Goal: Check status: Check status

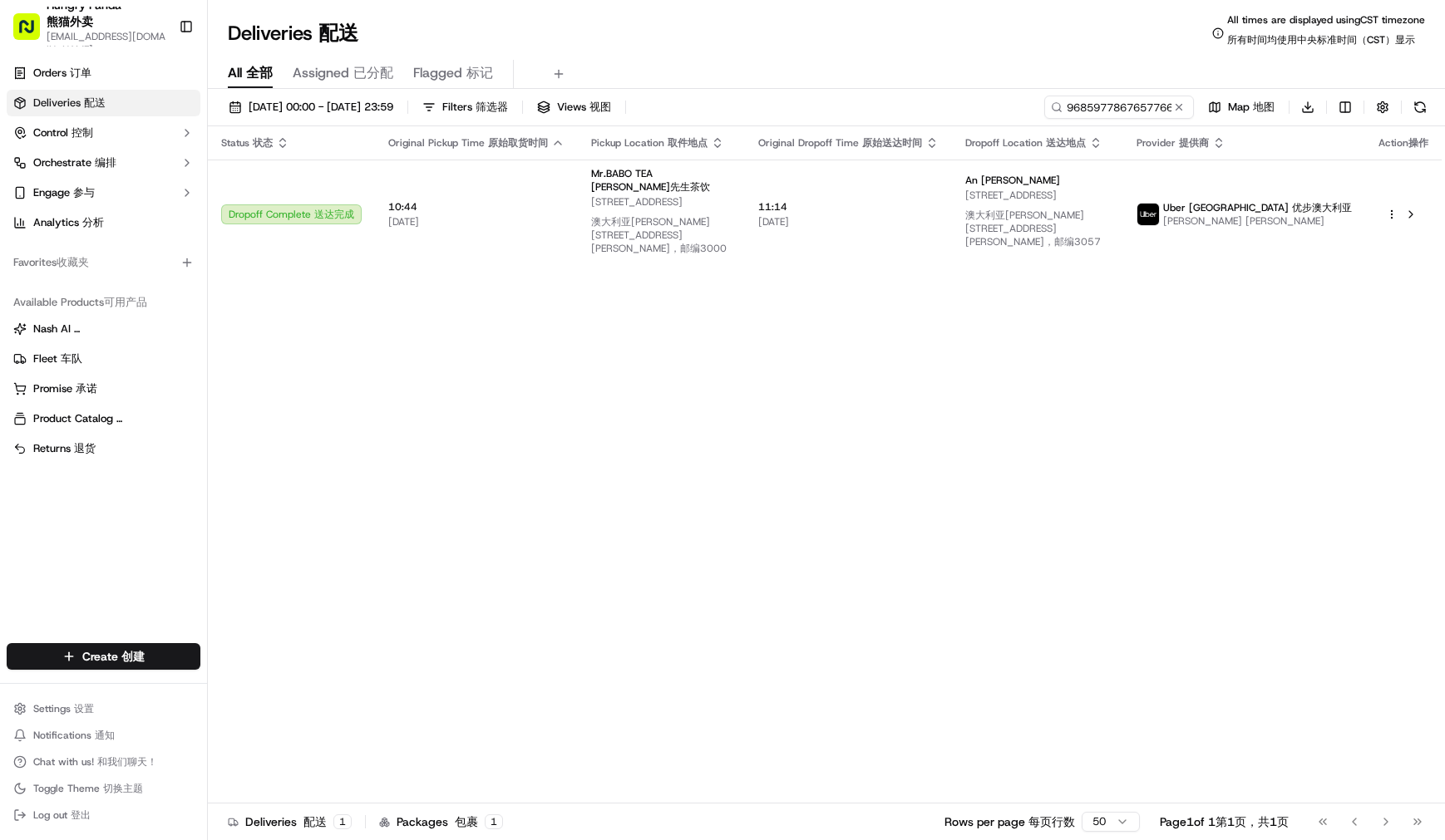
click at [1092, 109] on input "968597786765776694533" at bounding box center [1119, 107] width 150 height 23
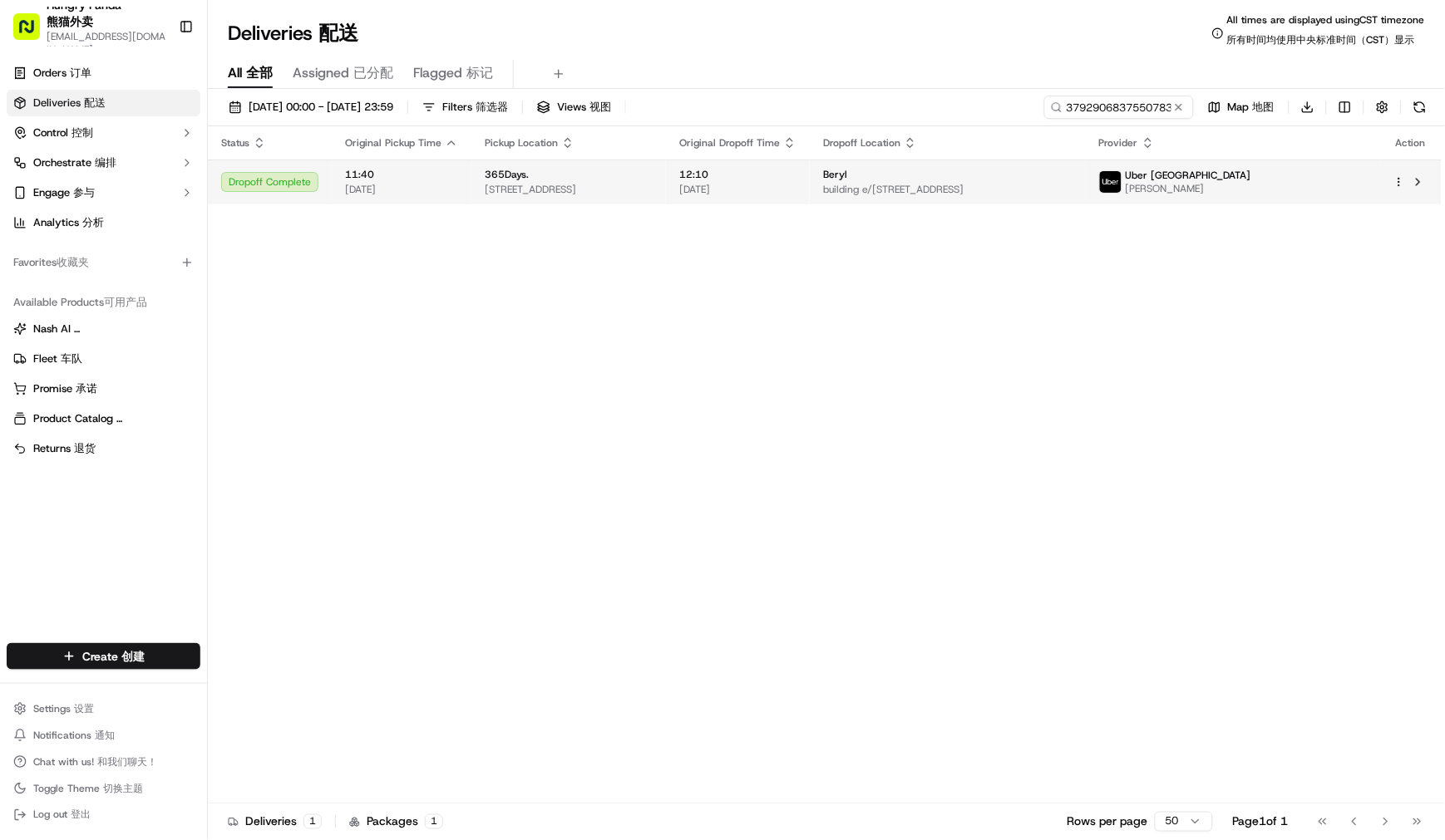
click at [666, 171] on td "365Days. [STREET_ADDRESS]" at bounding box center [568, 182] width 194 height 44
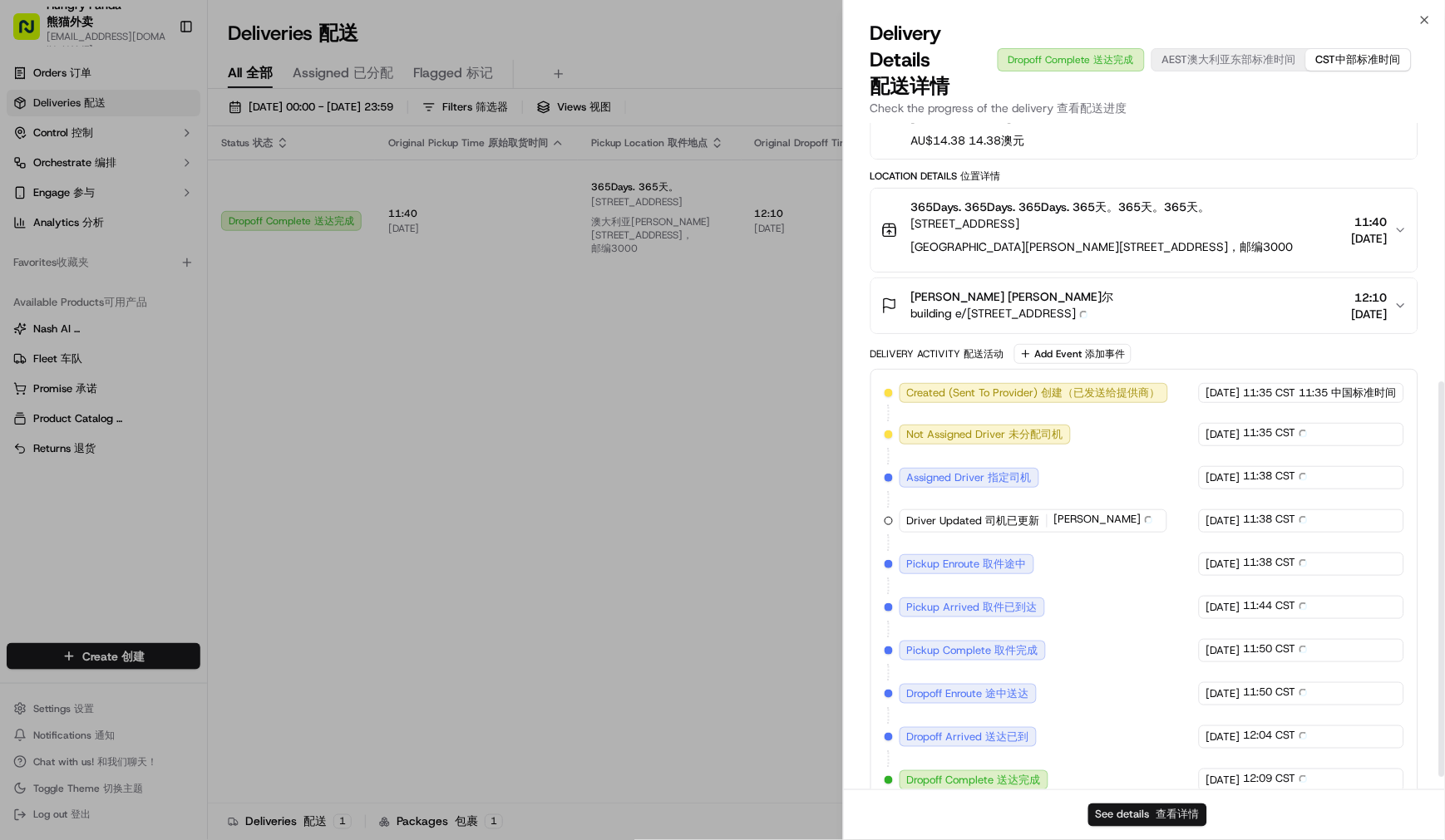
scroll to position [435, 0]
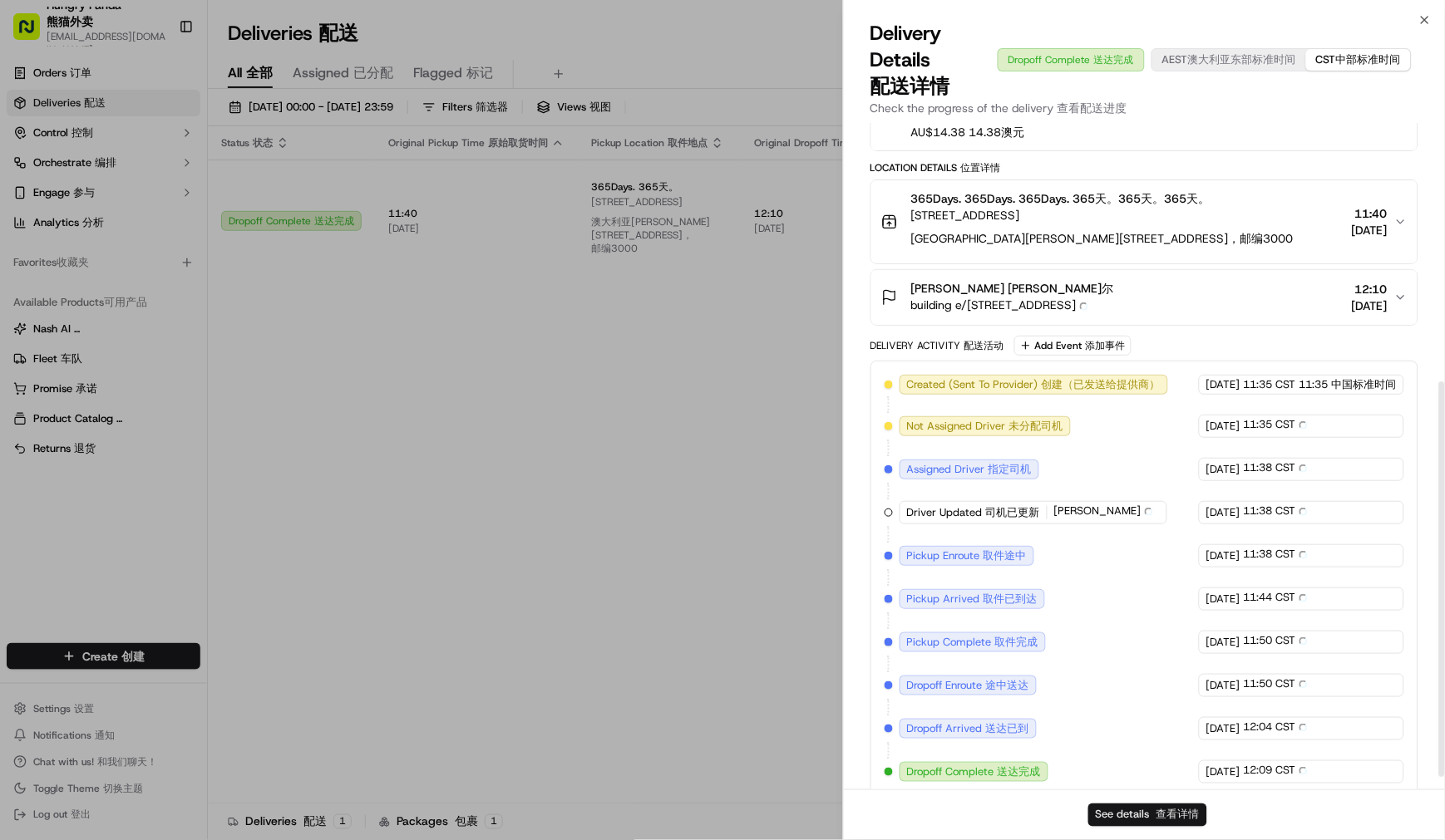
click at [1142, 809] on button "See details See details 查看详情" at bounding box center [1147, 815] width 119 height 23
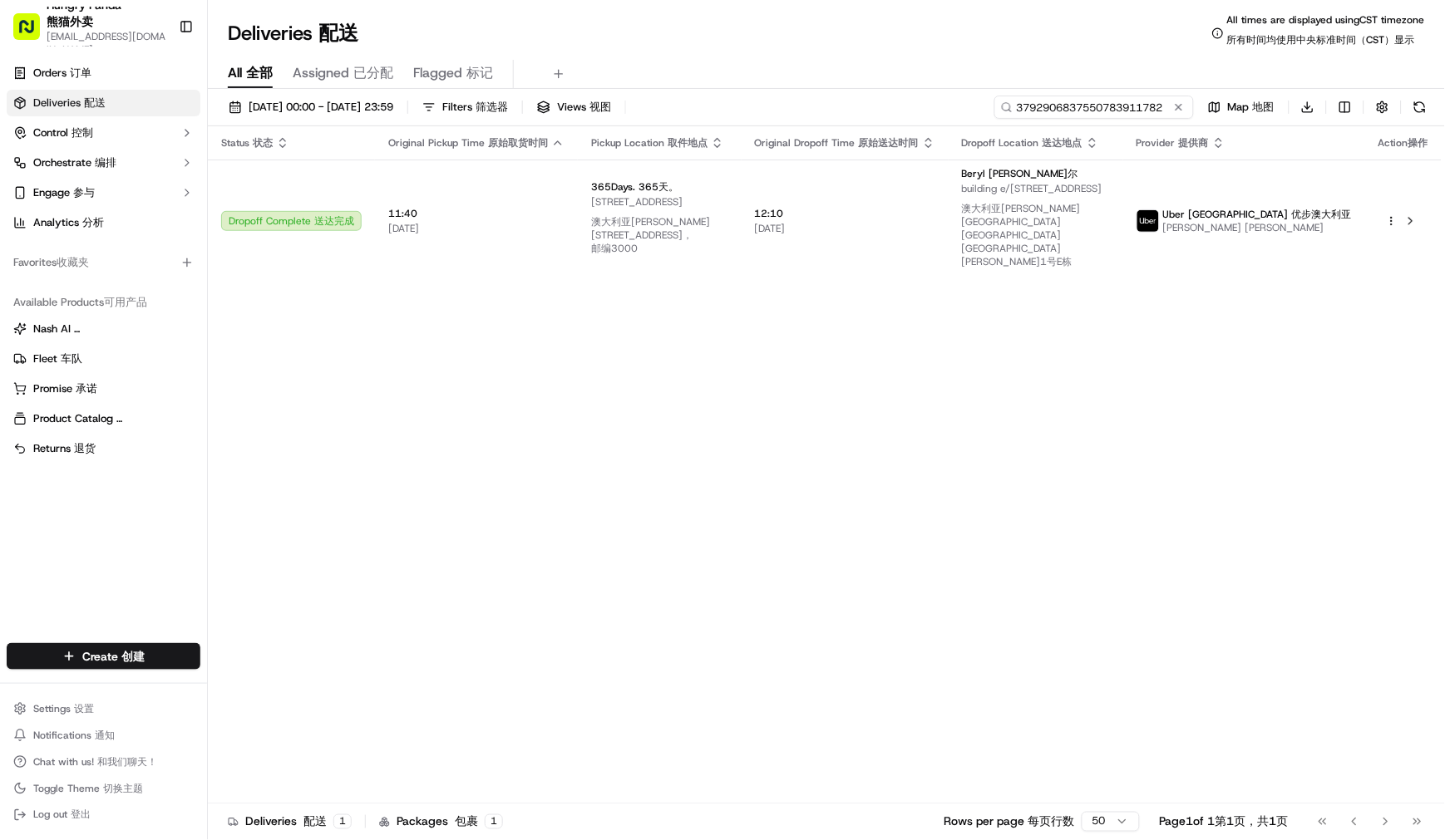
click at [1090, 98] on input "3792906837550783911782" at bounding box center [1094, 107] width 199 height 23
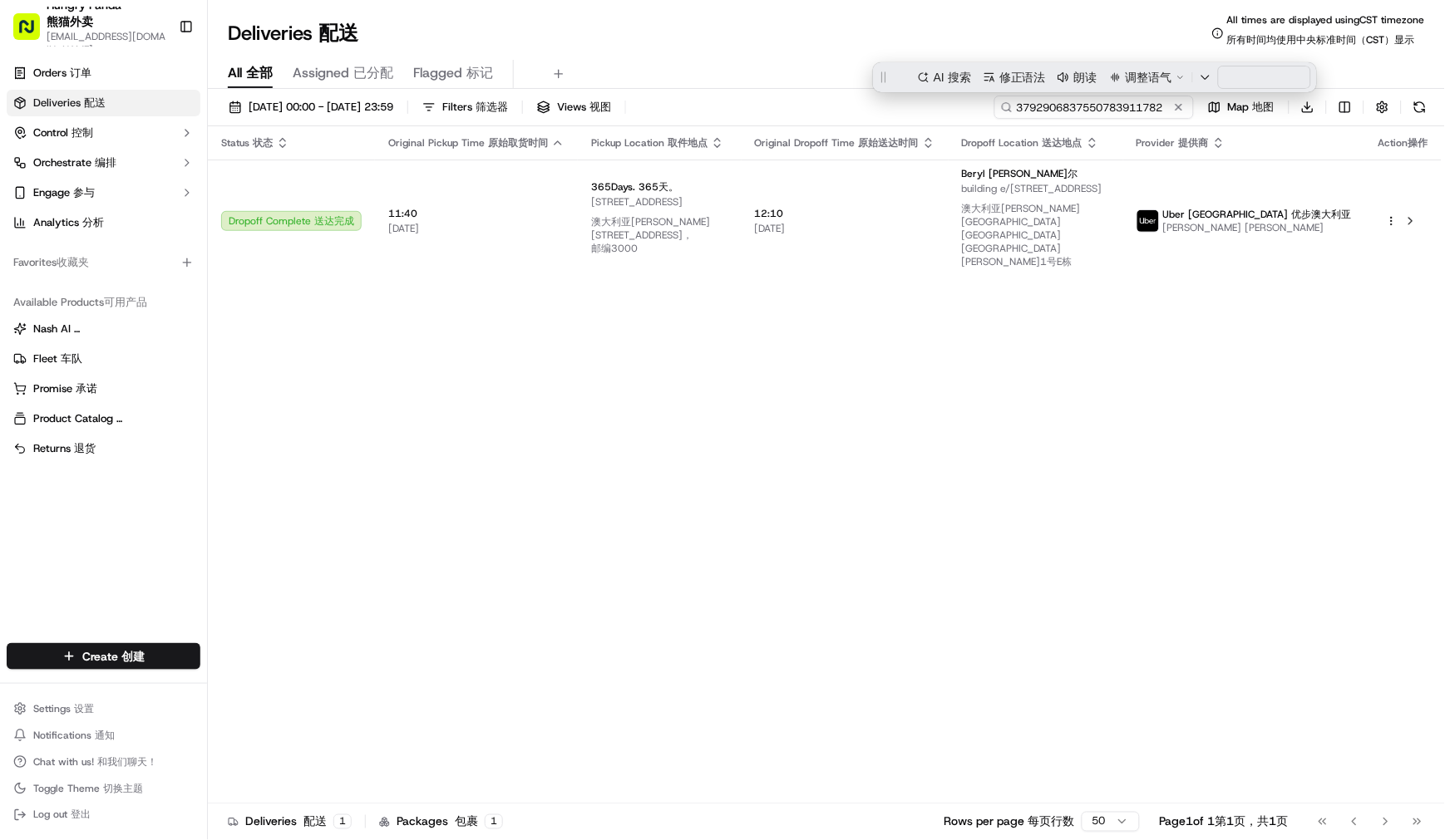
paste input "7783981007851738401686"
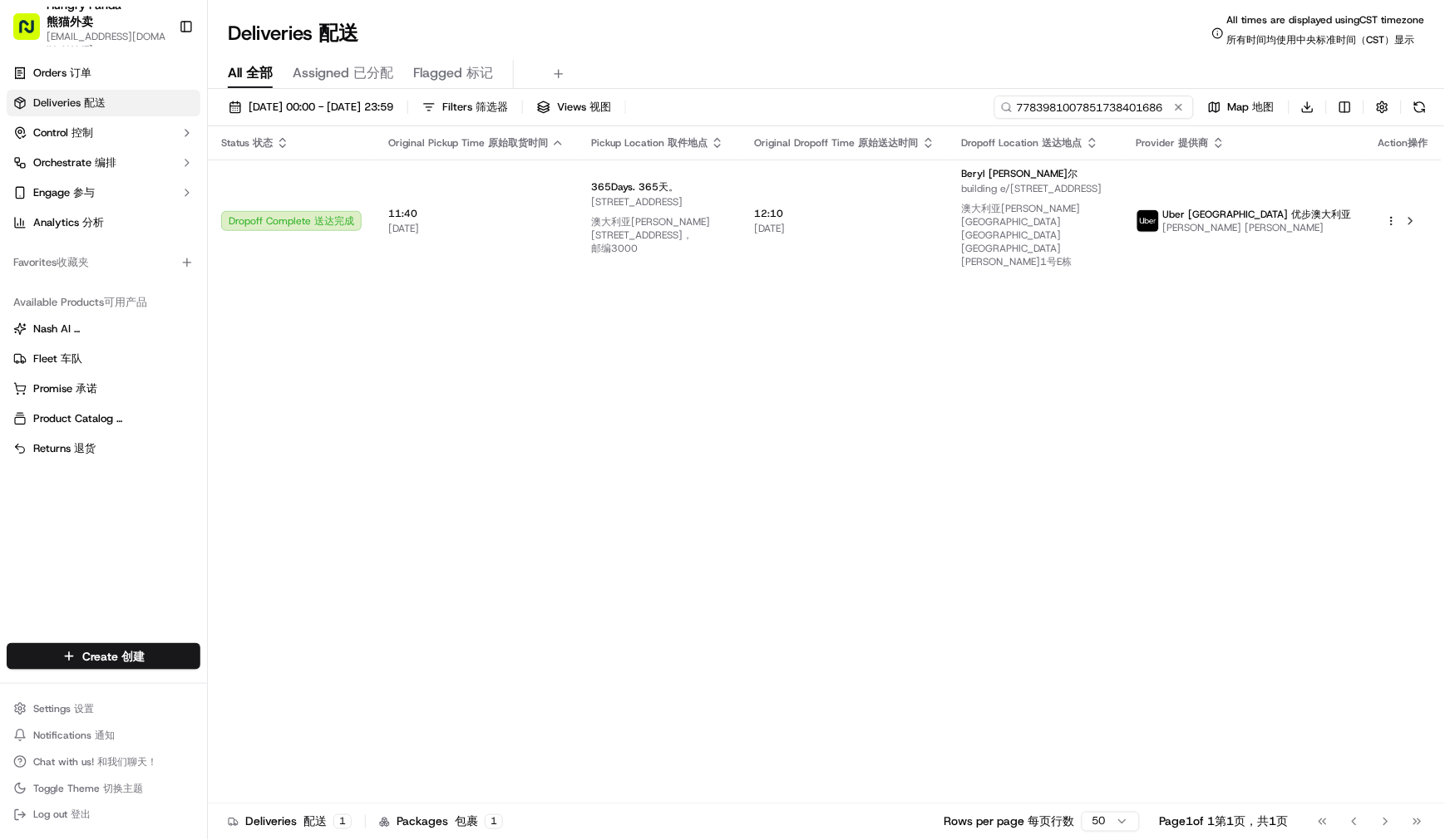
type input "7783981007851738401686"
click at [909, 37] on div "Deliveries Deliveries 配送 All times are displayed using CST timezone All times a…" at bounding box center [826, 33] width 1237 height 40
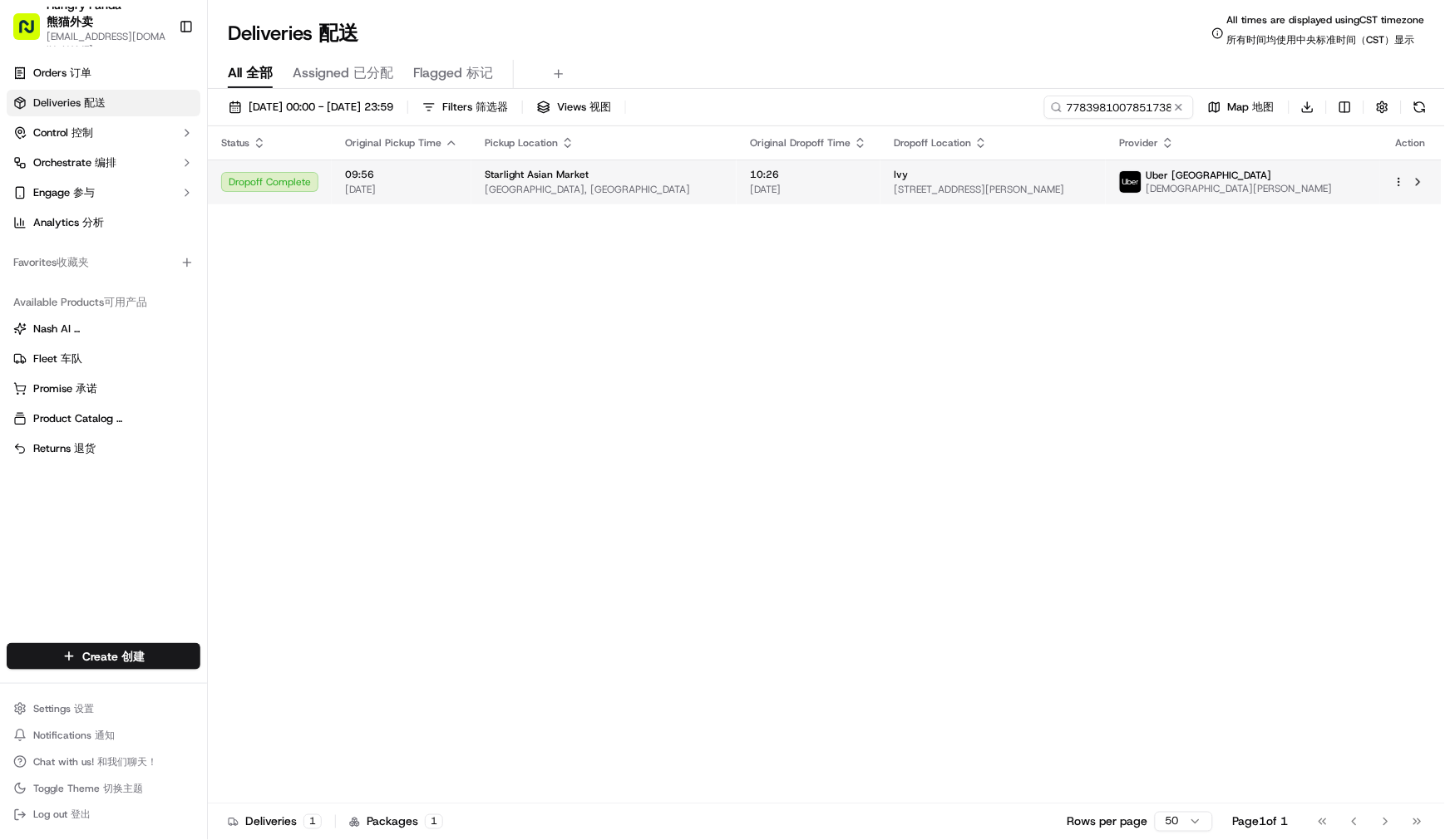
click at [936, 169] on td "Ivy [STREET_ADDRESS][PERSON_NAME]" at bounding box center [992, 182] width 225 height 44
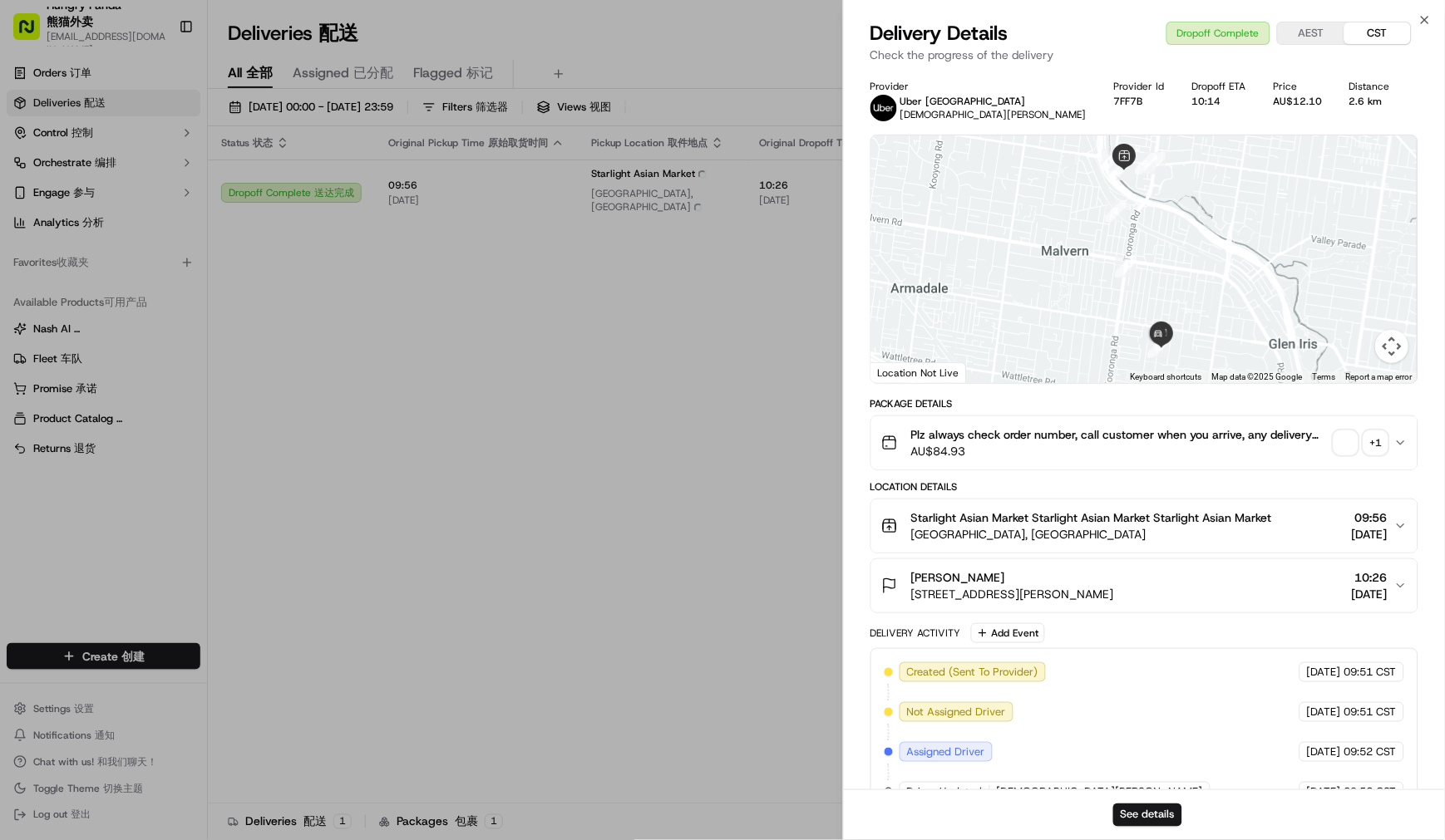
click at [1351, 437] on span "button" at bounding box center [1346, 443] width 23 height 23
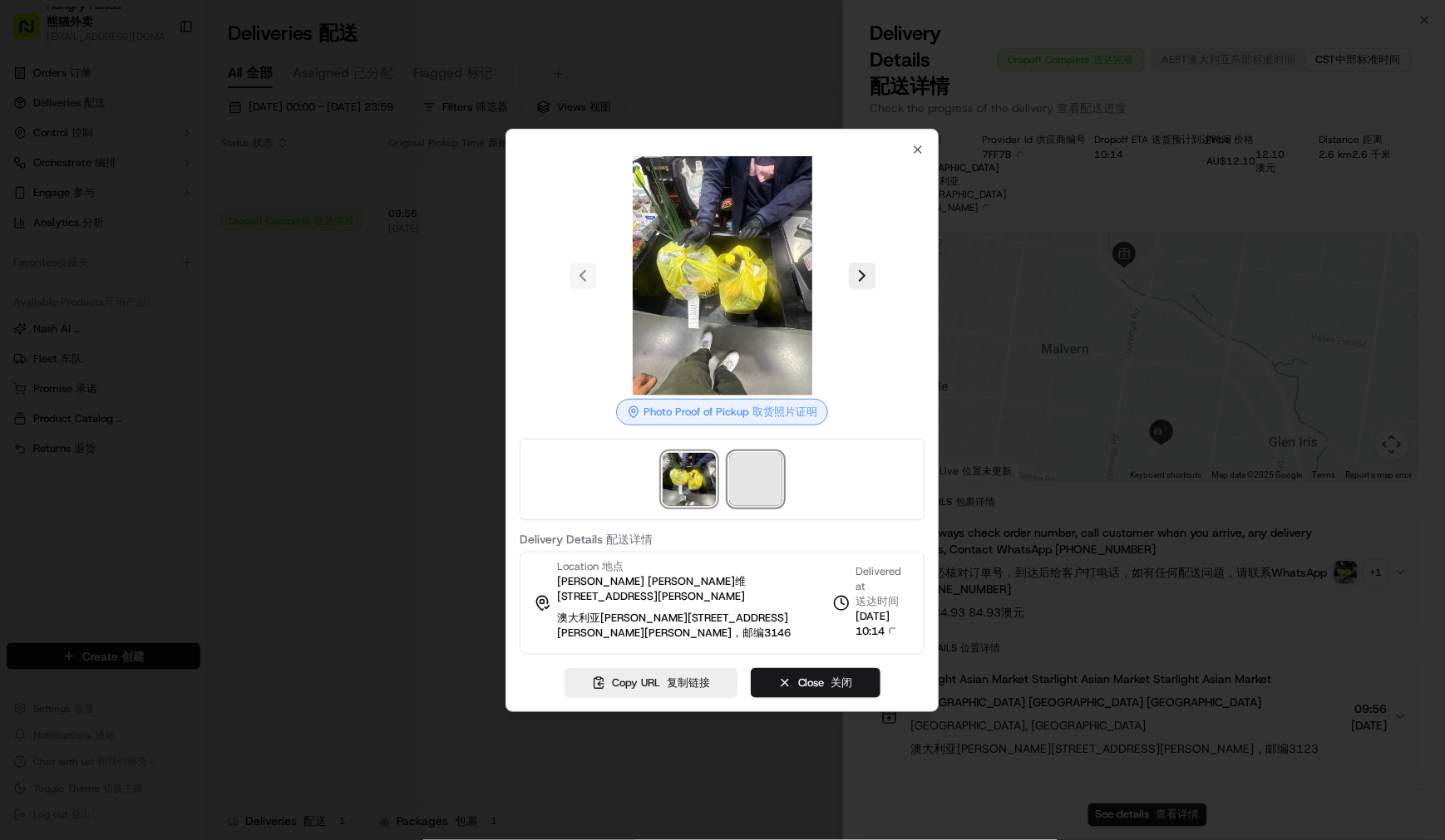
click at [756, 480] on span at bounding box center [755, 479] width 53 height 53
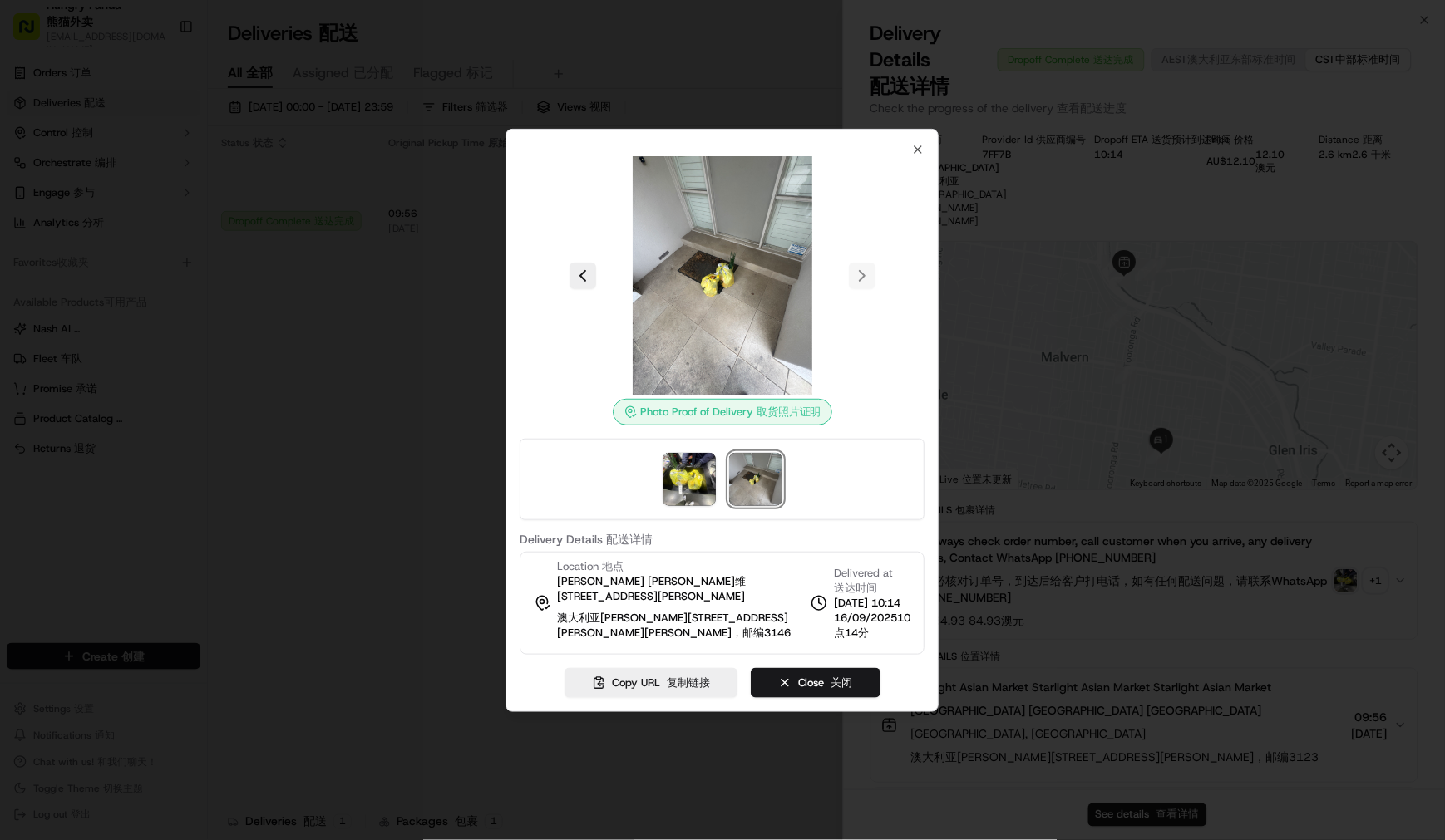
click at [119, 547] on div at bounding box center [722, 420] width 1445 height 840
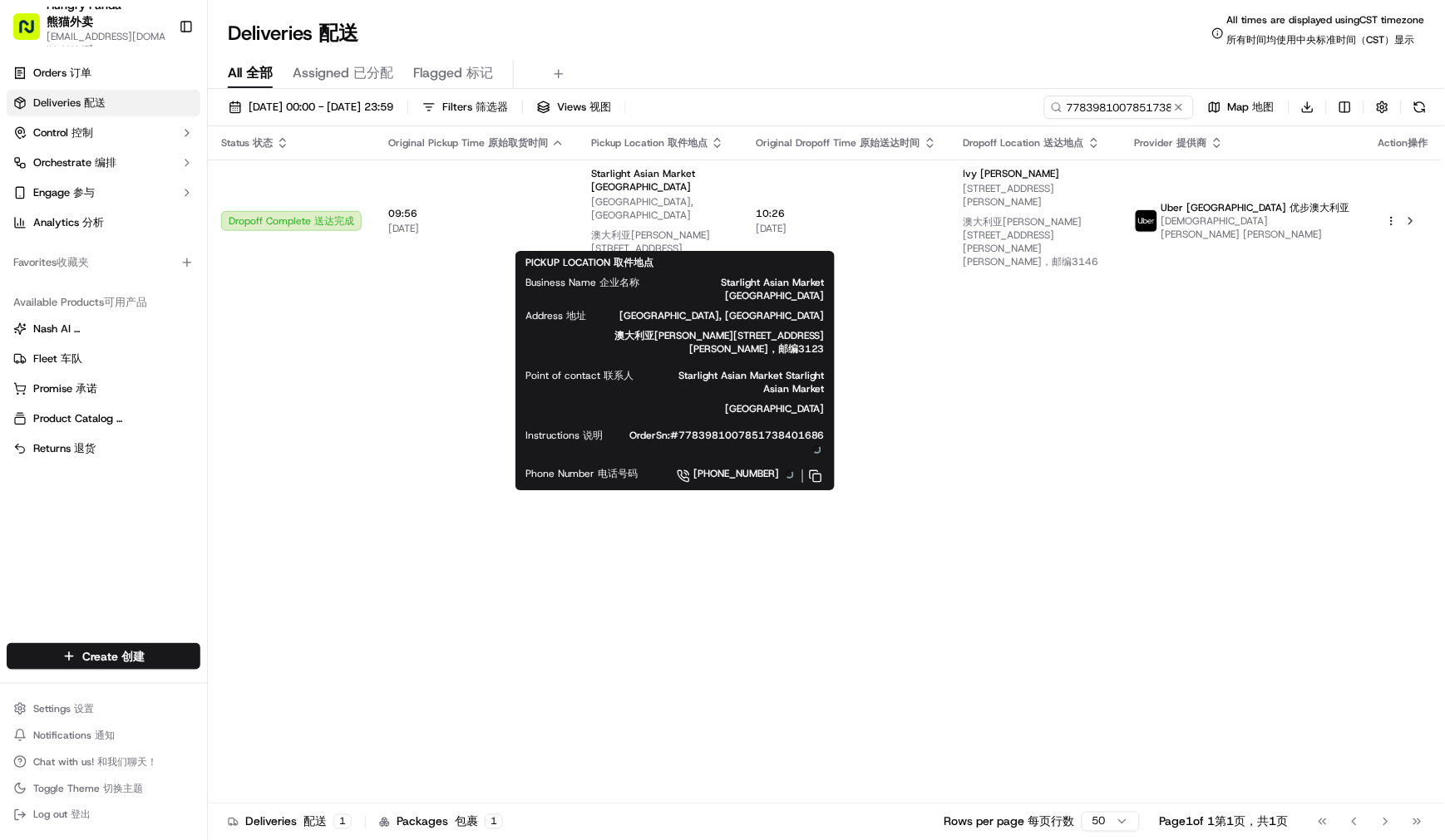
click at [1224, 342] on div "Status Status 状态 Original Pickup Time Original Pickup Time 原始取货时间 Pickup Locati…" at bounding box center [825, 472] width 1234 height 690
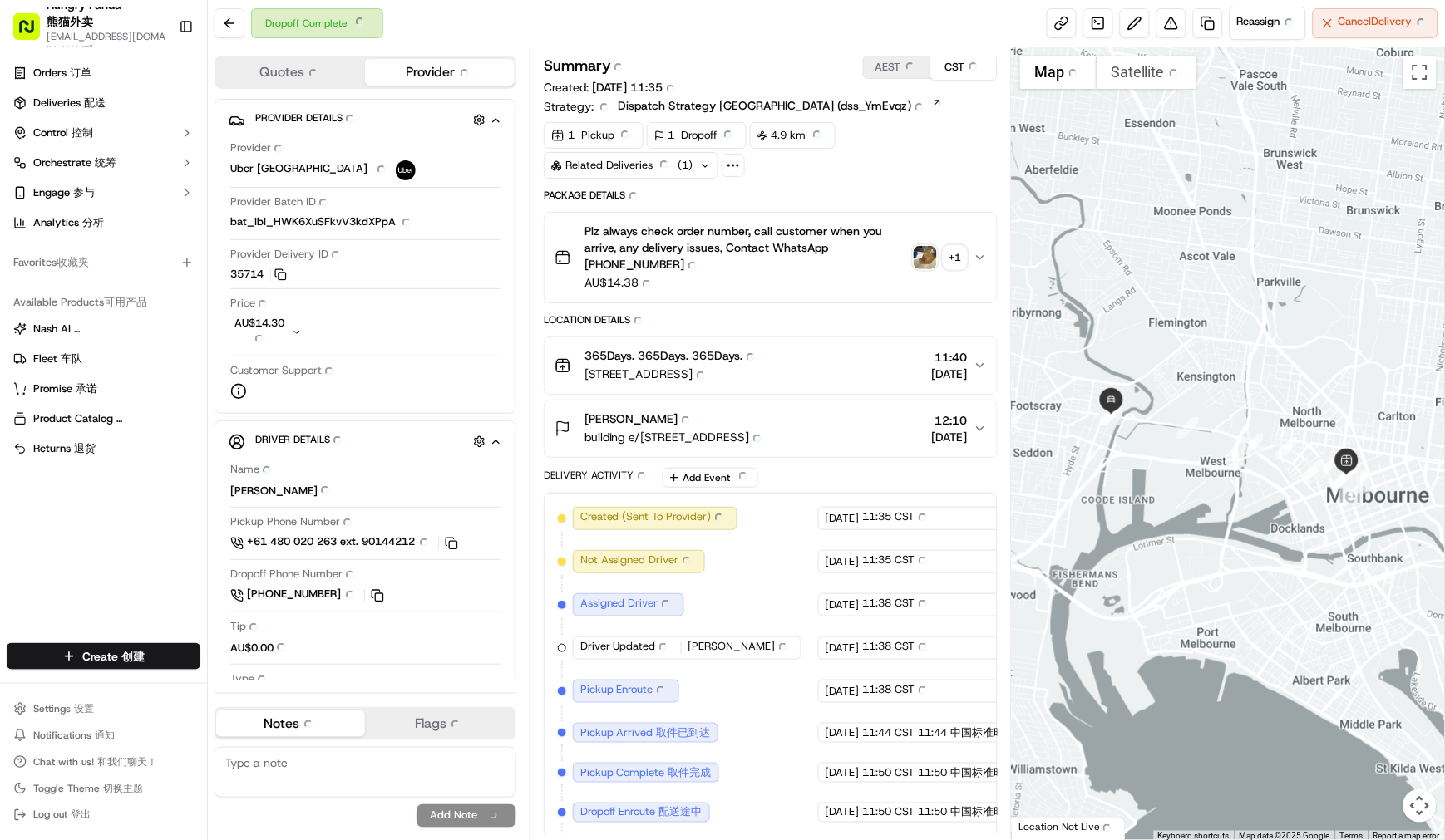
click at [910, 252] on div "Plz always check order number, call customer when you arrive, any delivery issu…" at bounding box center [763, 257] width 419 height 70
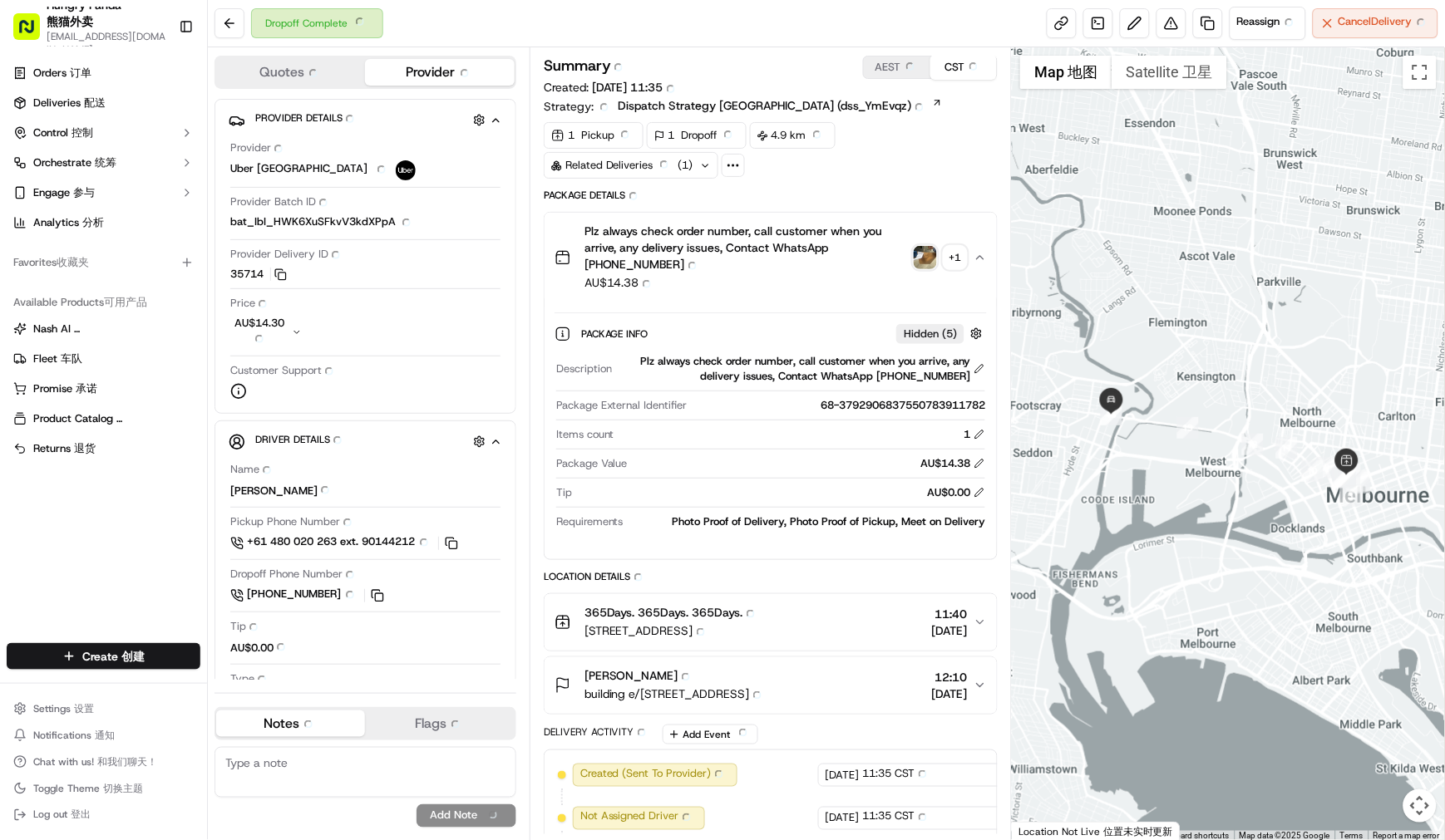
click at [923, 256] on img "button" at bounding box center [926, 257] width 23 height 23
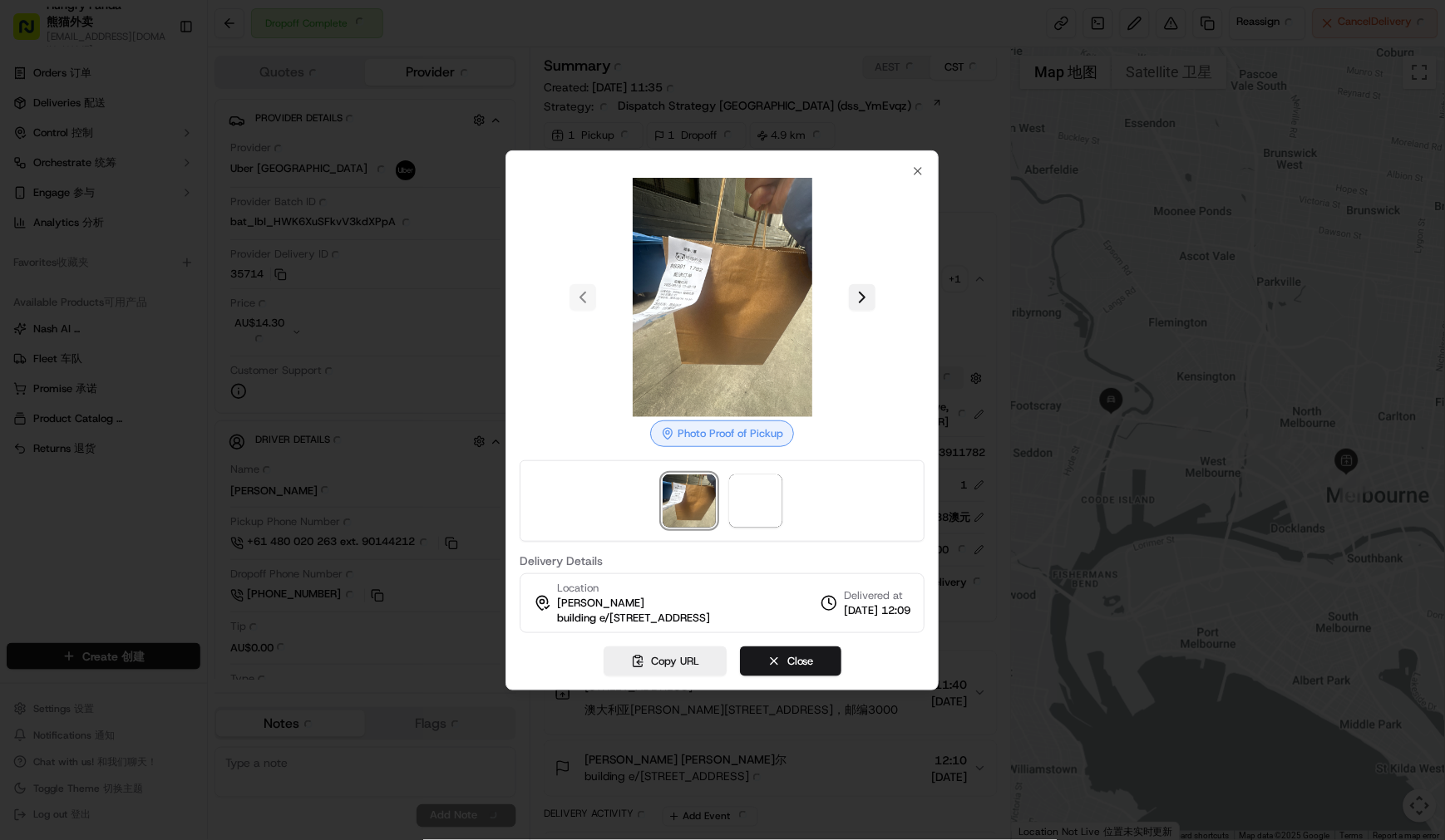
click at [867, 287] on button at bounding box center [863, 298] width 27 height 27
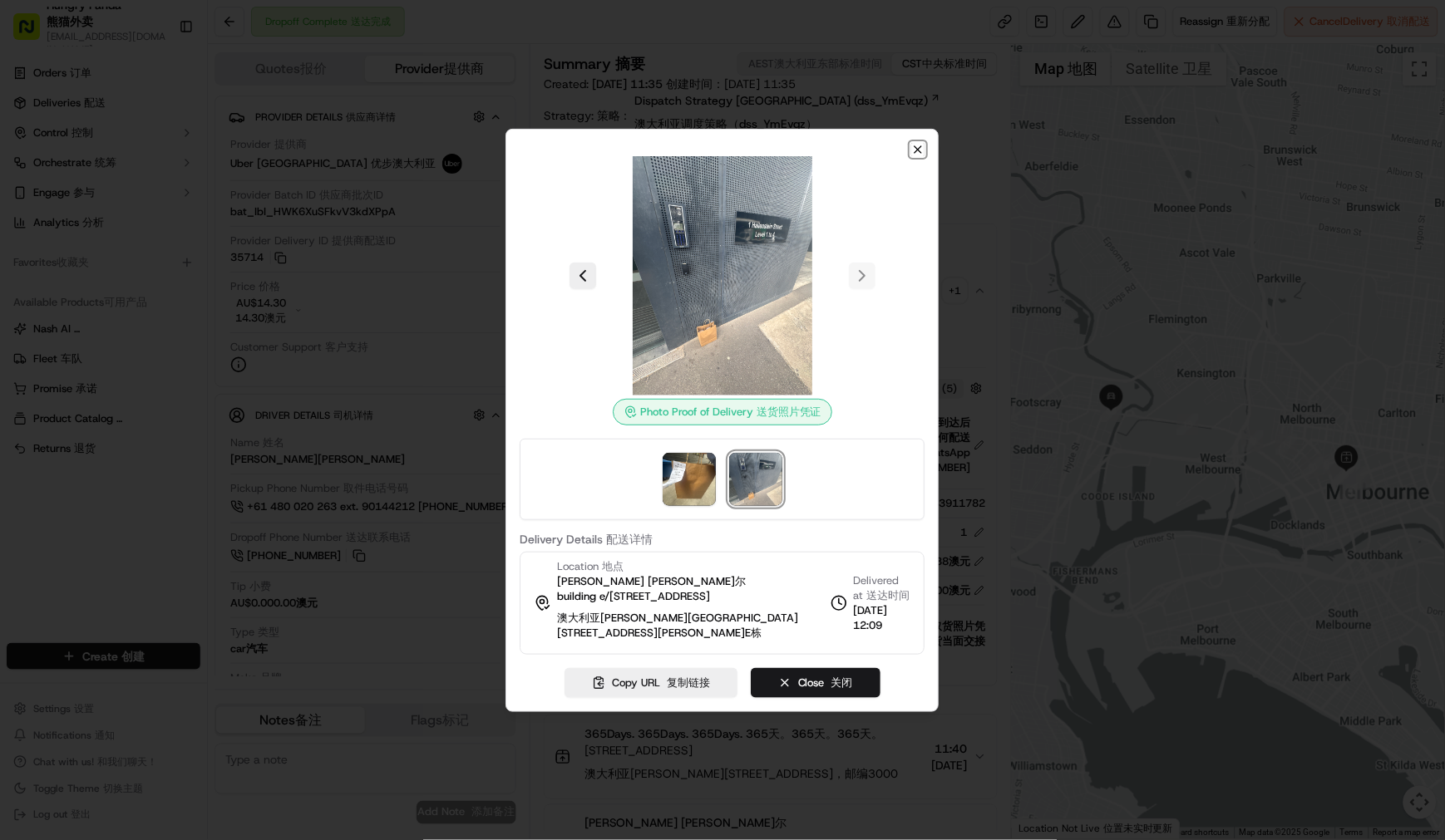
click at [917, 146] on icon "button" at bounding box center [918, 149] width 7 height 7
